Goal: Find specific page/section: Find specific page/section

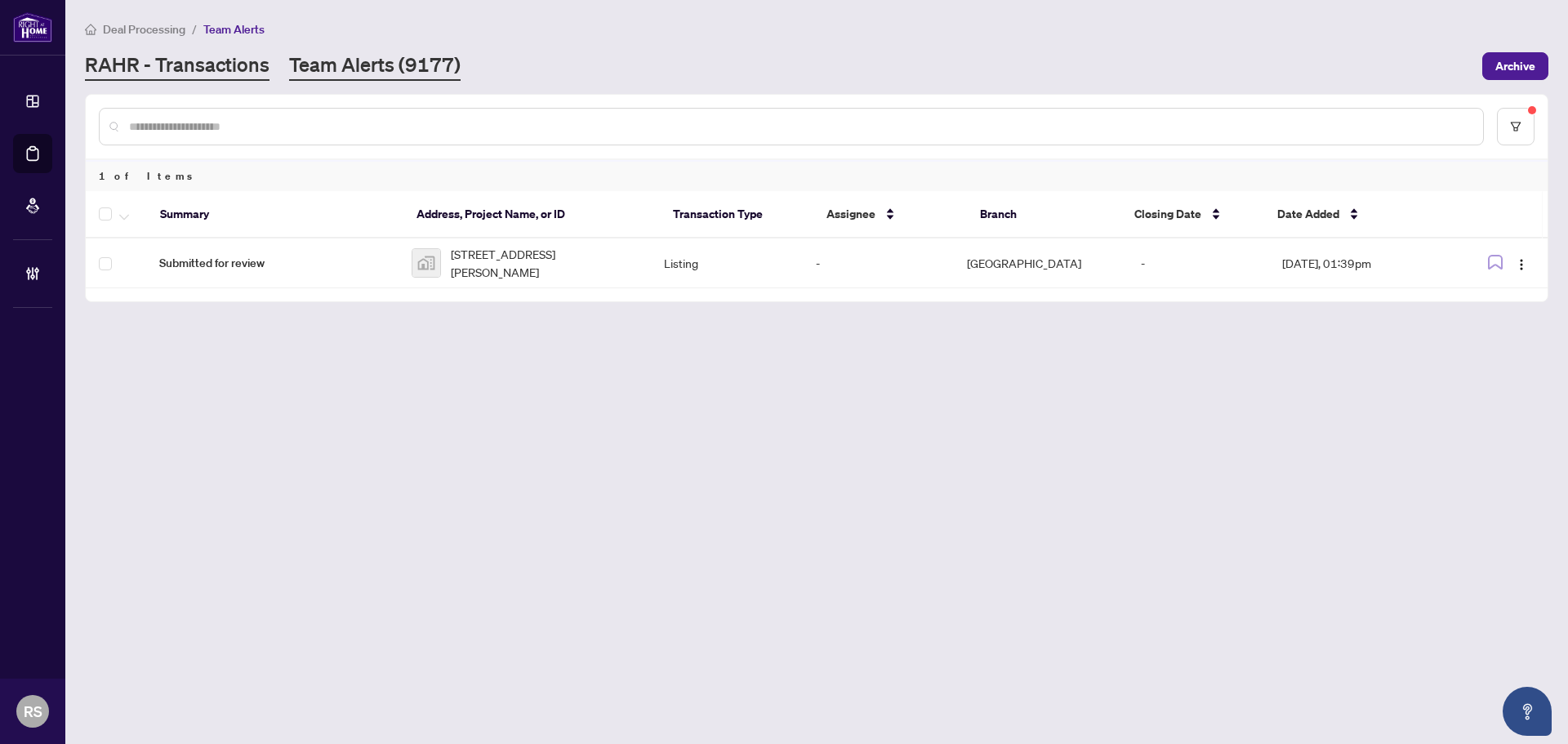
click at [197, 72] on link "RAHR - Transactions" at bounding box center [177, 66] width 185 height 29
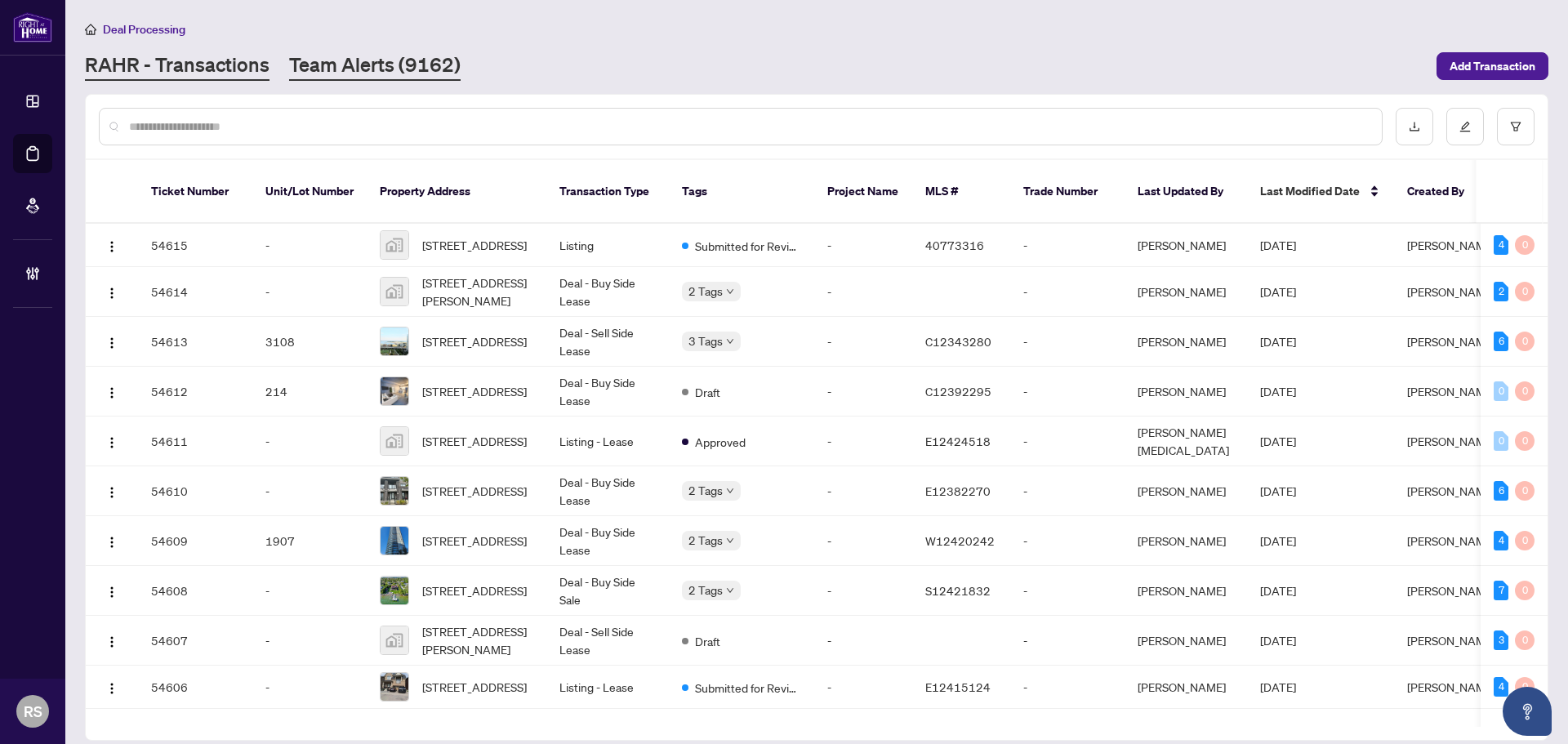
click at [351, 62] on link "Team Alerts (9162)" at bounding box center [375, 66] width 172 height 29
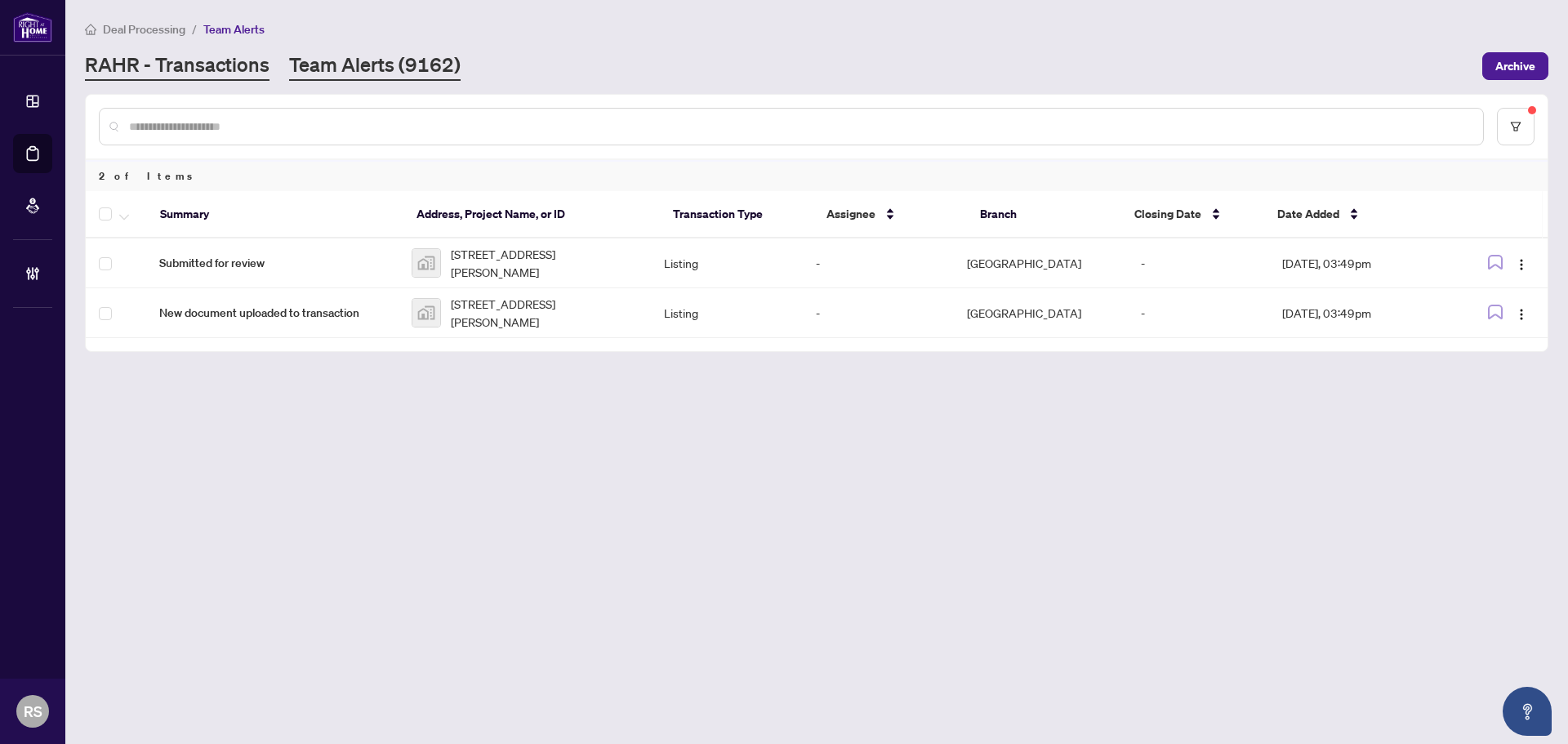
click at [214, 54] on link "RAHR - Transactions" at bounding box center [177, 66] width 185 height 29
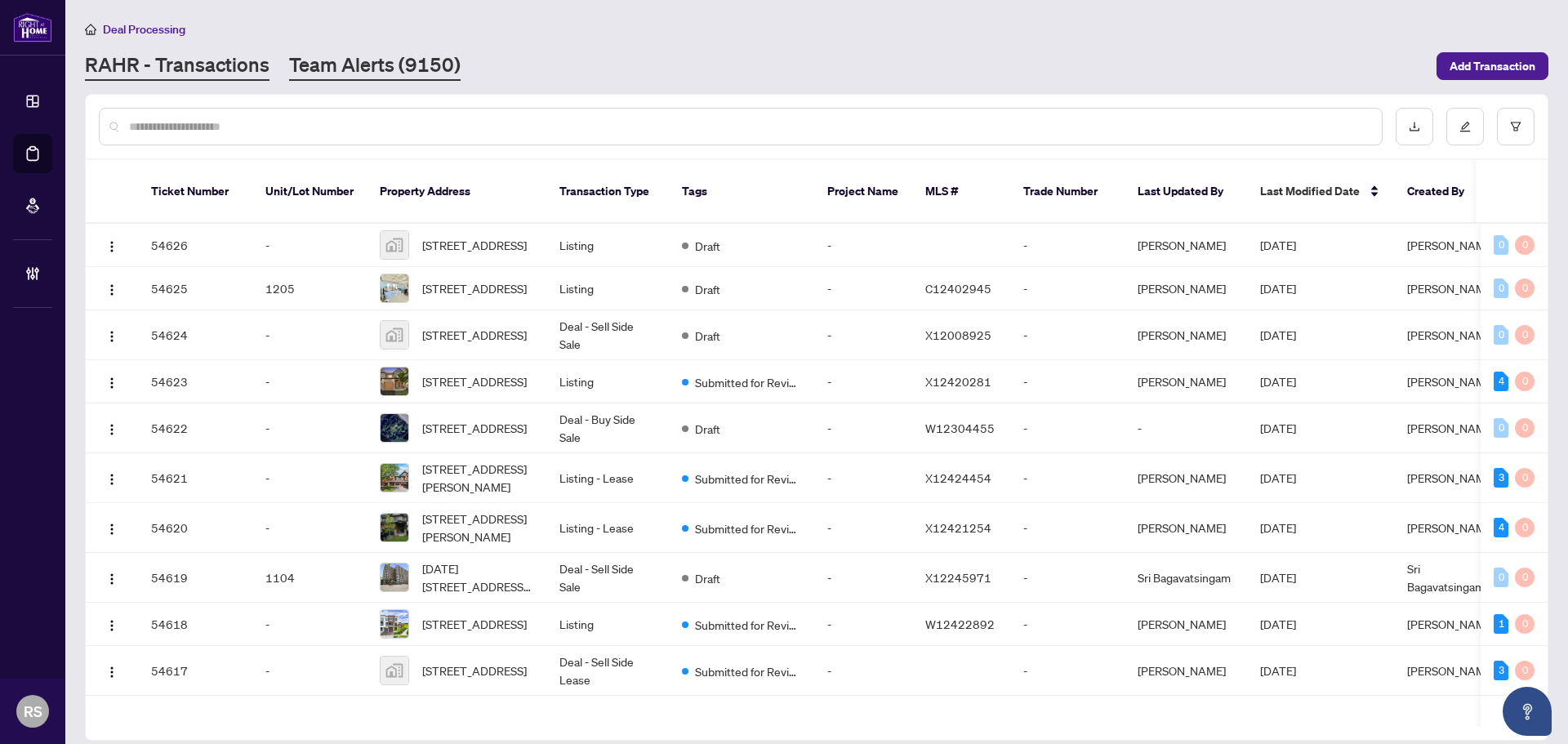
click at [361, 67] on link "Team Alerts (9150)" at bounding box center [375, 66] width 172 height 29
